Goal: Transaction & Acquisition: Register for event/course

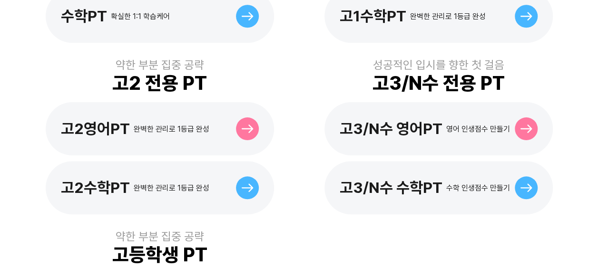
scroll to position [476, 0]
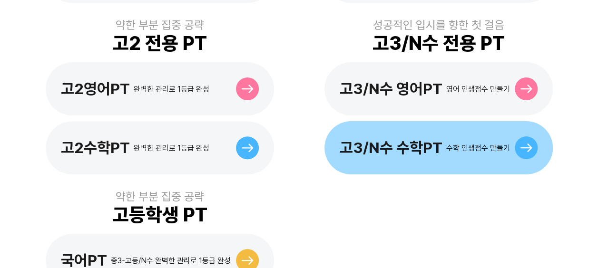
click at [369, 141] on div "고3/N수 수학PT 수학 인생점수 만들기" at bounding box center [439, 147] width 228 height 53
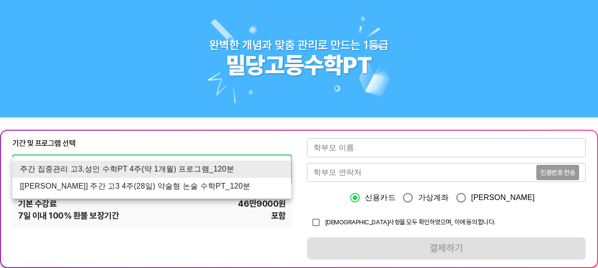
click at [123, 191] on li "[[PERSON_NAME]] 주간 고3 4주(28일) 약술형 논술 수학PT_120분" at bounding box center [151, 186] width 279 height 17
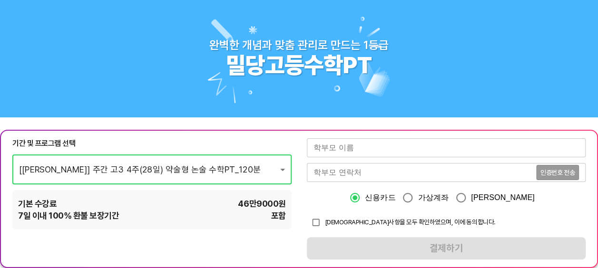
click at [113, 210] on span "7 일 이내 100% 환불 보장기간" at bounding box center [68, 216] width 101 height 12
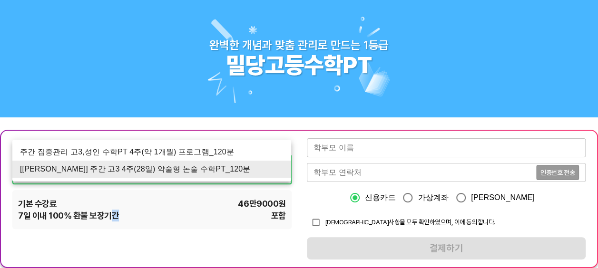
click at [90, 156] on li "주간 집중관리 고3,성인 수학PT 4주(약 1개월) 프로그램_120분" at bounding box center [151, 152] width 279 height 17
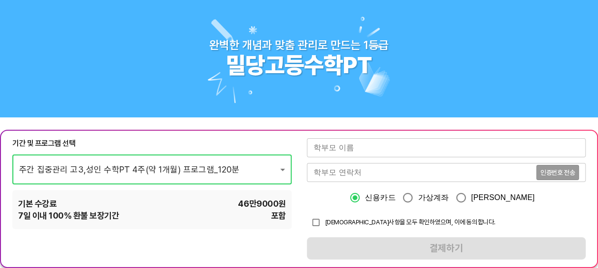
click at [108, 199] on div "기본 수강료 46만9000 원" at bounding box center [152, 204] width 268 height 12
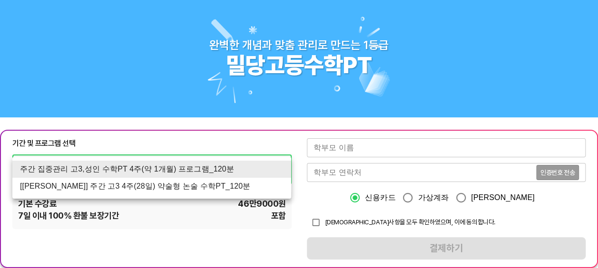
drag, startPoint x: 115, startPoint y: 172, endPoint x: 114, endPoint y: 180, distance: 7.7
click at [113, 186] on li "[[PERSON_NAME]] 주간 고3 4주(28일) 약술형 논술 수학PT_120분" at bounding box center [151, 186] width 279 height 17
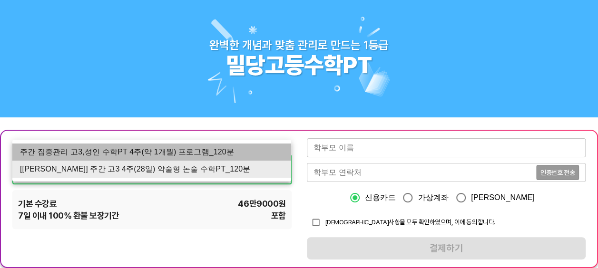
click at [114, 159] on li "주간 집중관리 고3,성인 수학PT 4주(약 1개월) 프로그램_120분" at bounding box center [151, 152] width 279 height 17
type input "1765"
